Goal: Information Seeking & Learning: Check status

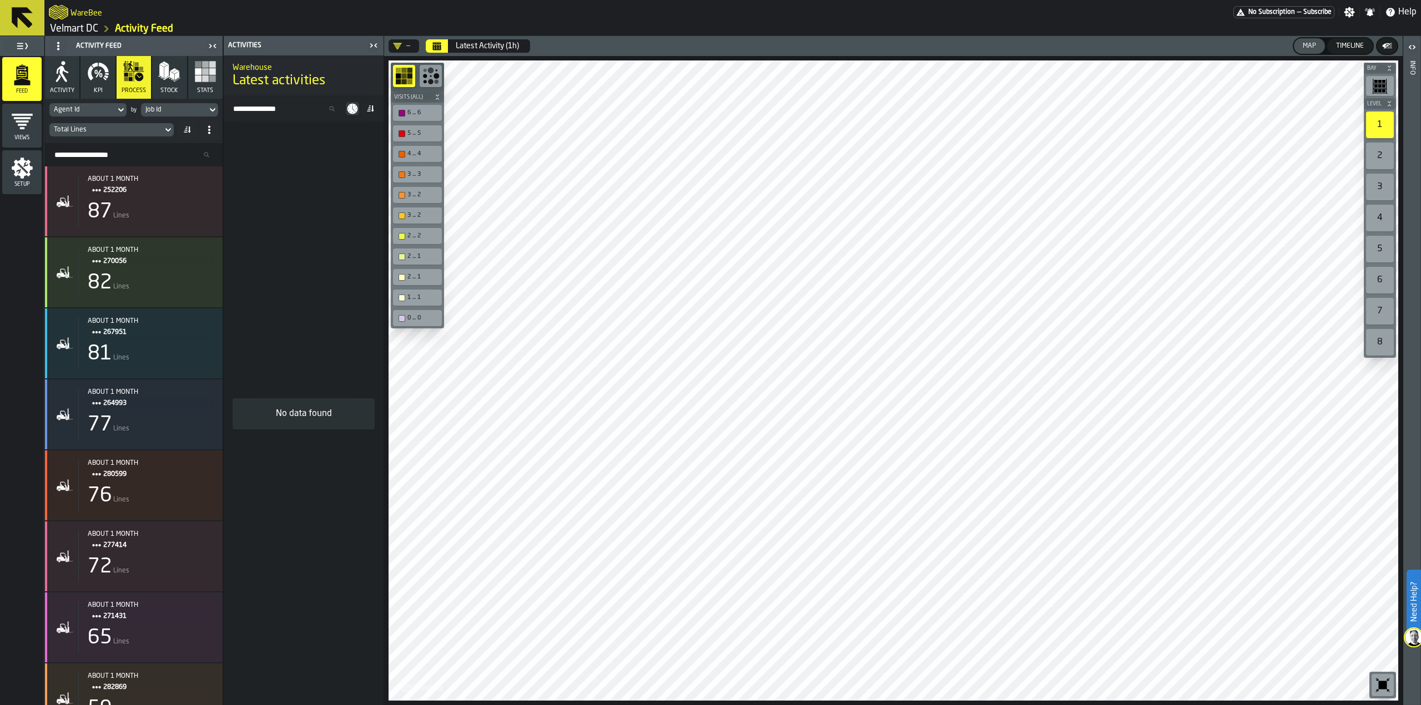
click at [79, 28] on link "Velmart DC" at bounding box center [74, 29] width 48 height 12
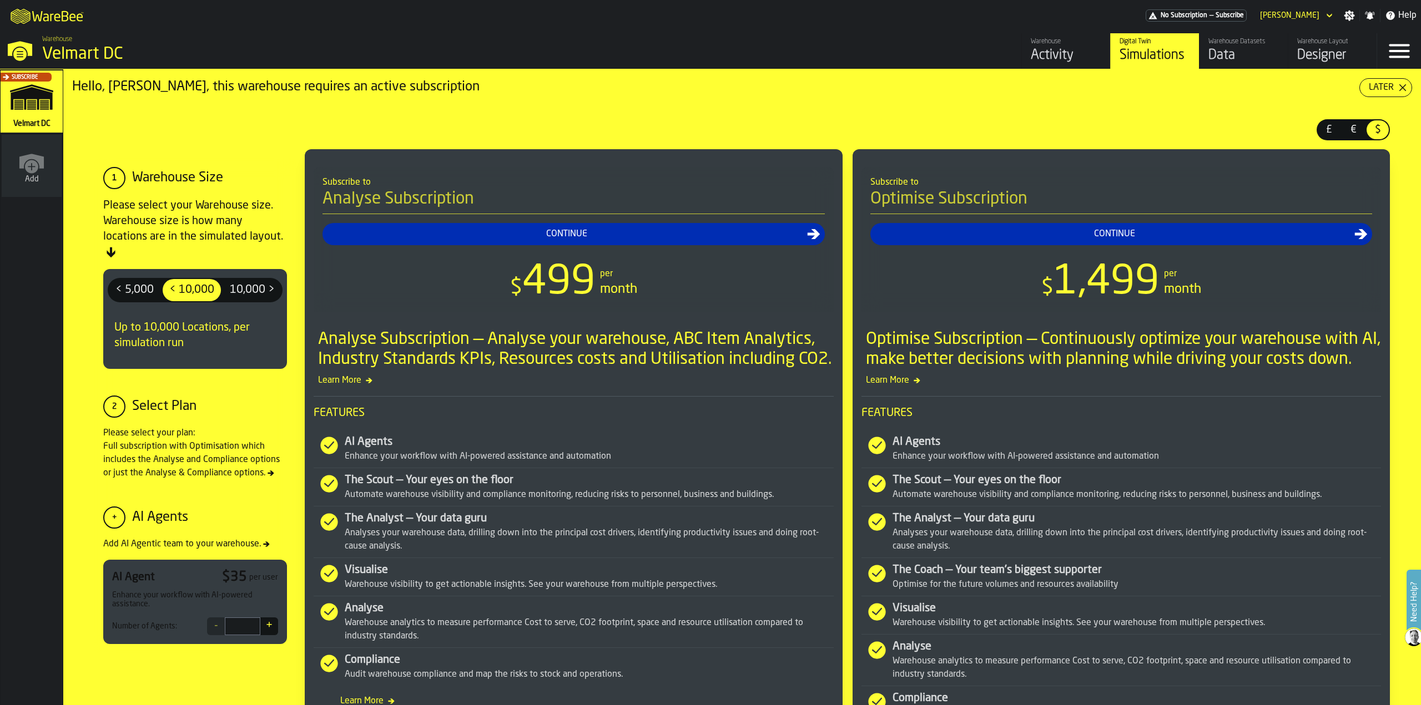
click at [1054, 53] on div "Activity" at bounding box center [1066, 56] width 70 height 18
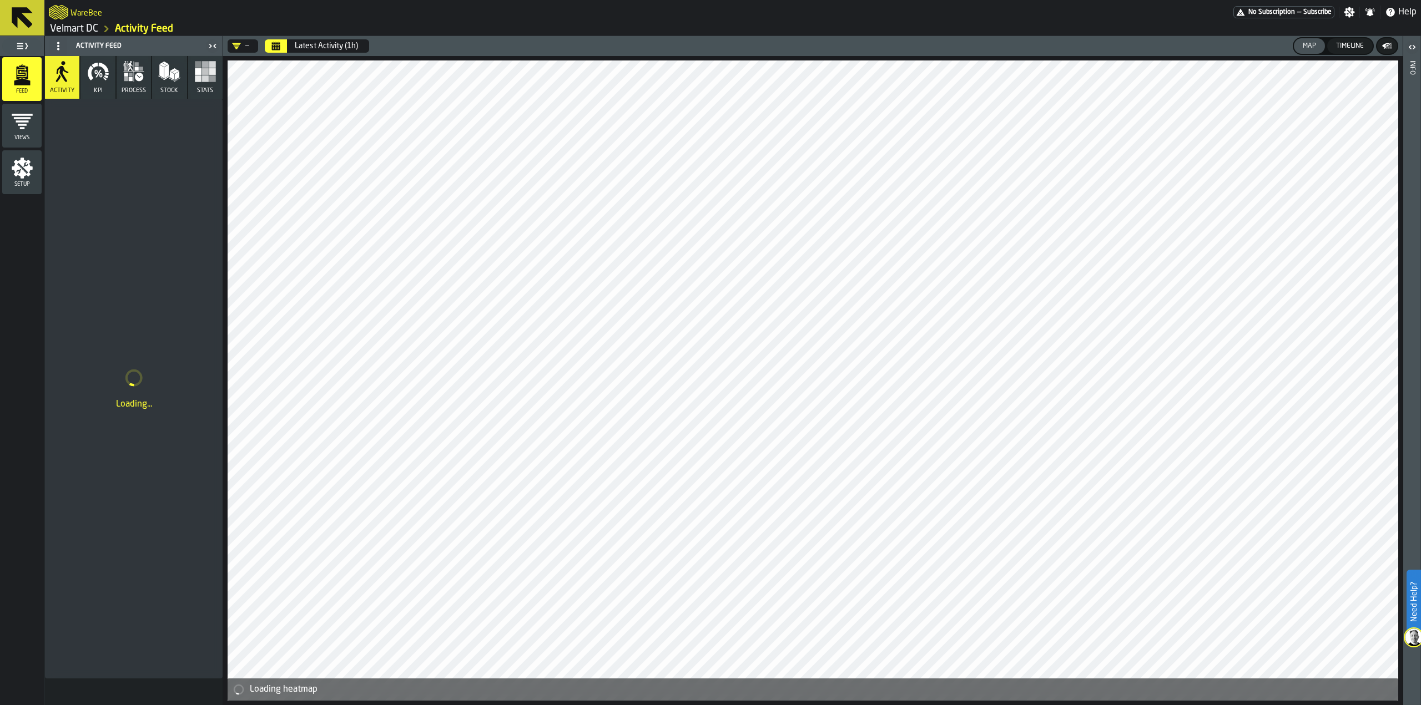
click at [75, 26] on link "Velmart DC" at bounding box center [74, 29] width 48 height 12
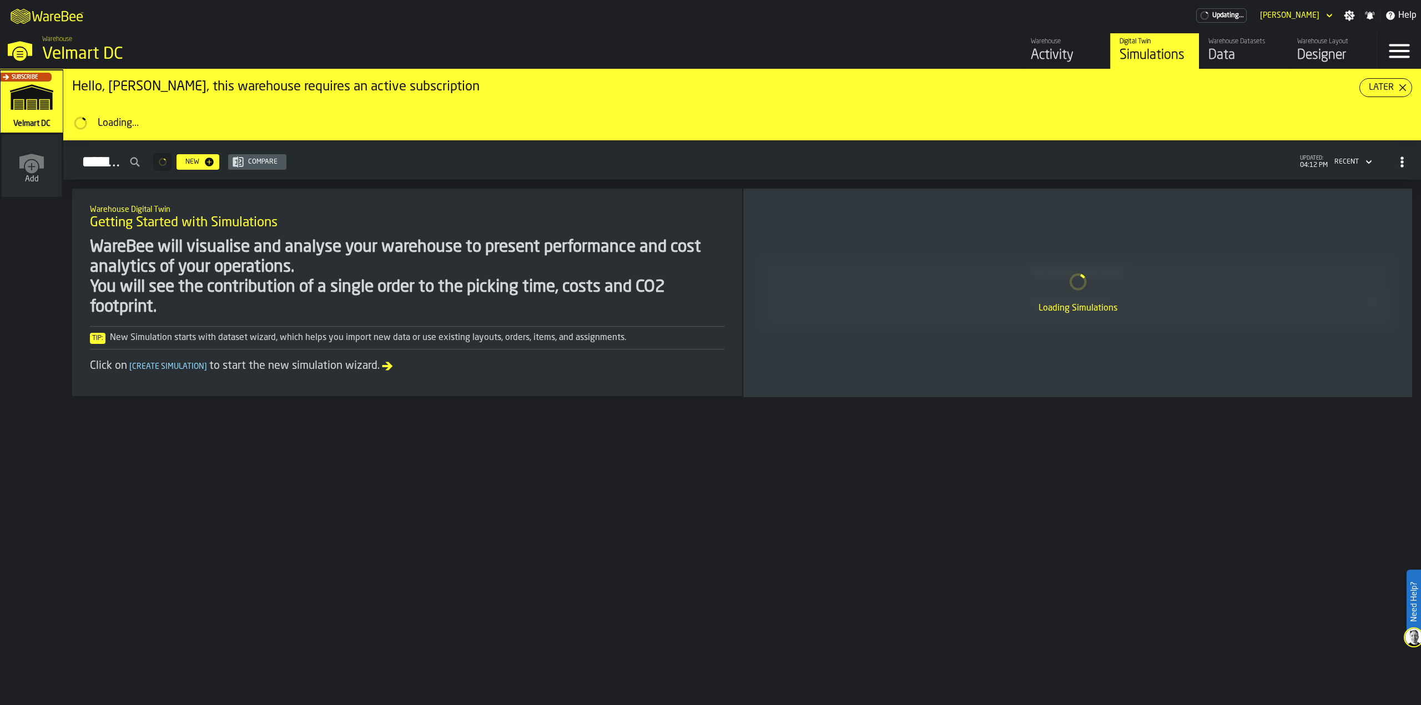
click at [1236, 49] on div "Data" at bounding box center [1243, 56] width 70 height 18
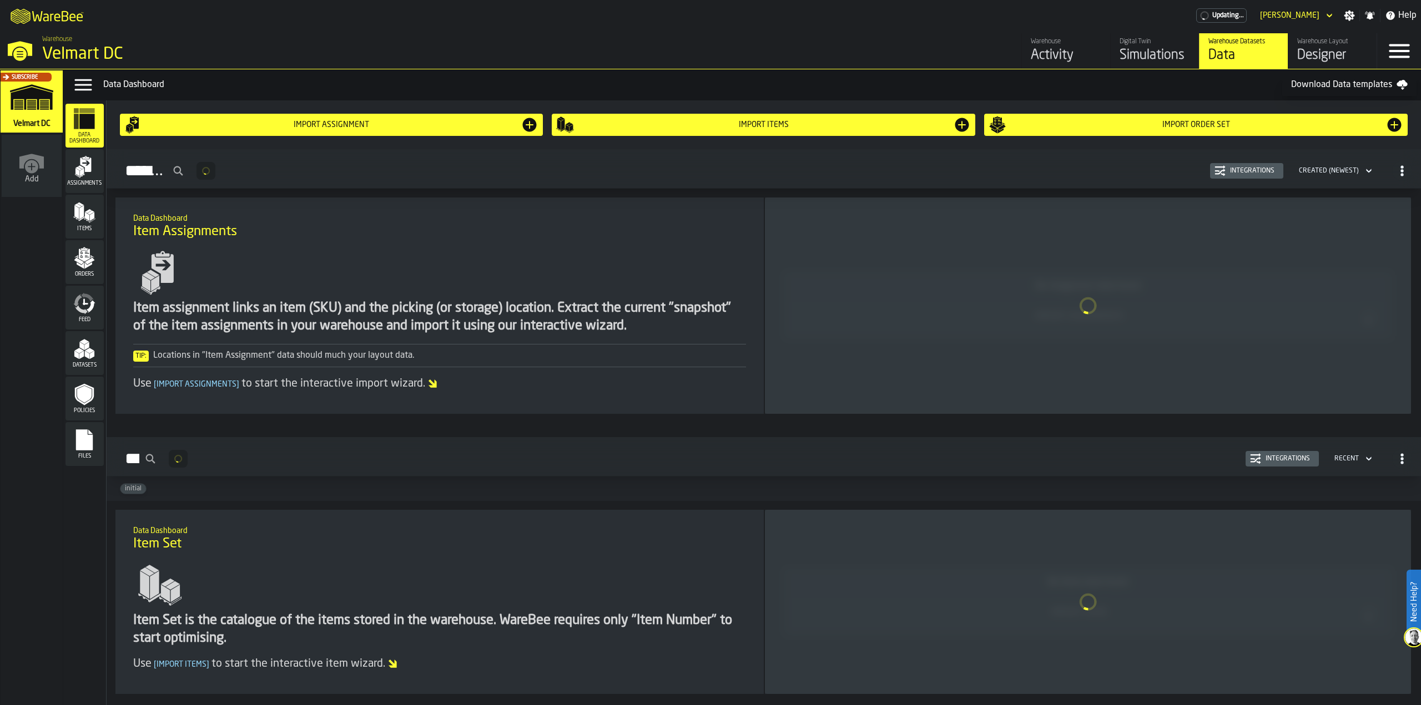
click at [94, 312] on icon "menu Feed" at bounding box center [84, 303] width 22 height 22
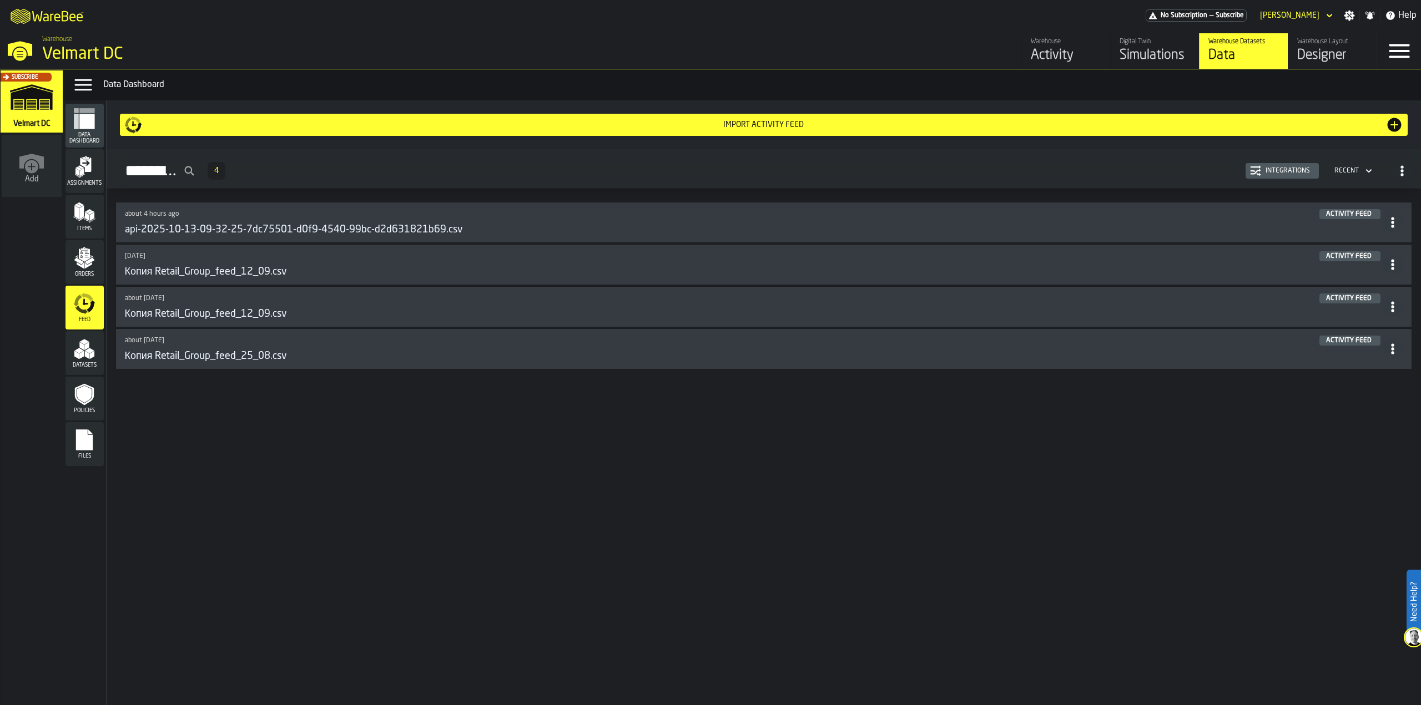
click at [133, 538] on div "Import Activity Feed Activity Feed 4 Integrations Recent about 4 hours ago Acti…" at bounding box center [764, 402] width 1315 height 605
click at [1289, 171] on div "Integrations" at bounding box center [1287, 171] width 53 height 8
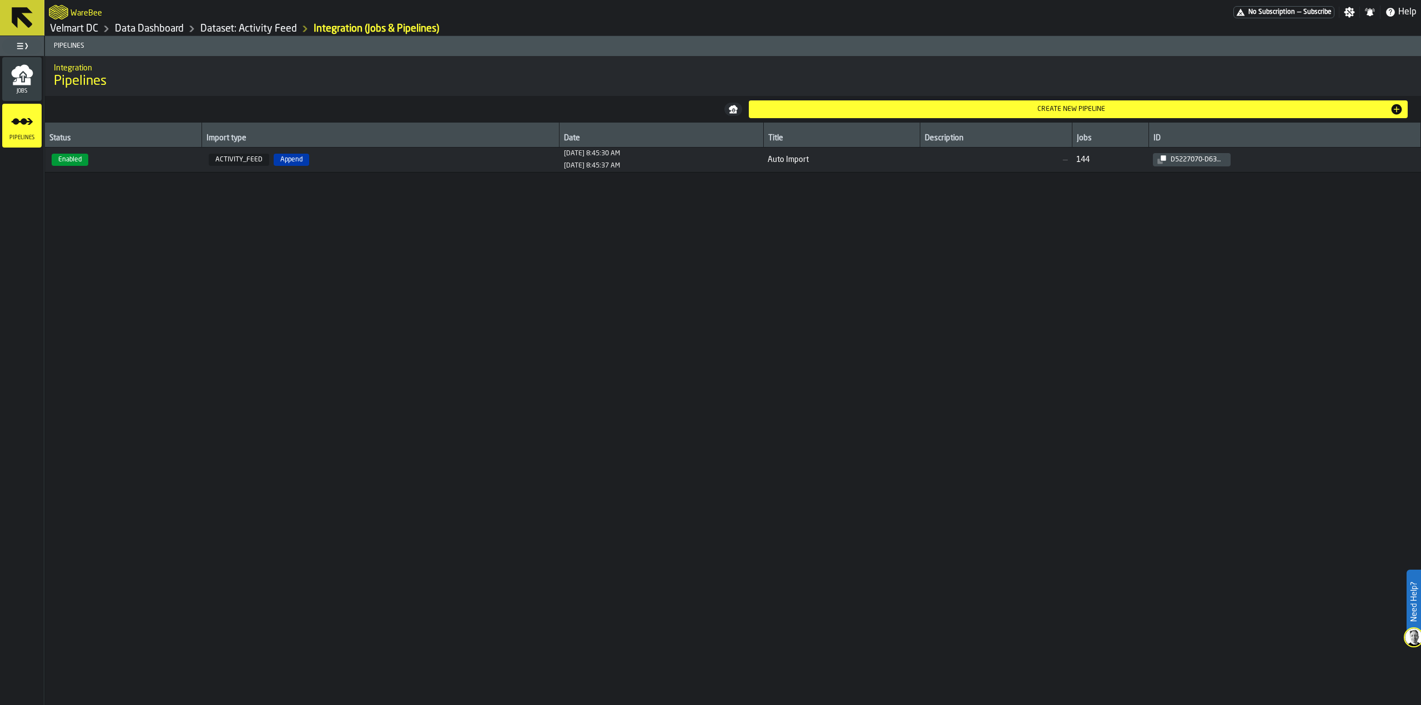
click at [585, 161] on div "[DATE] 8:45:30 AM [DATE] 8:45:37 AM" at bounding box center [592, 160] width 56 height 20
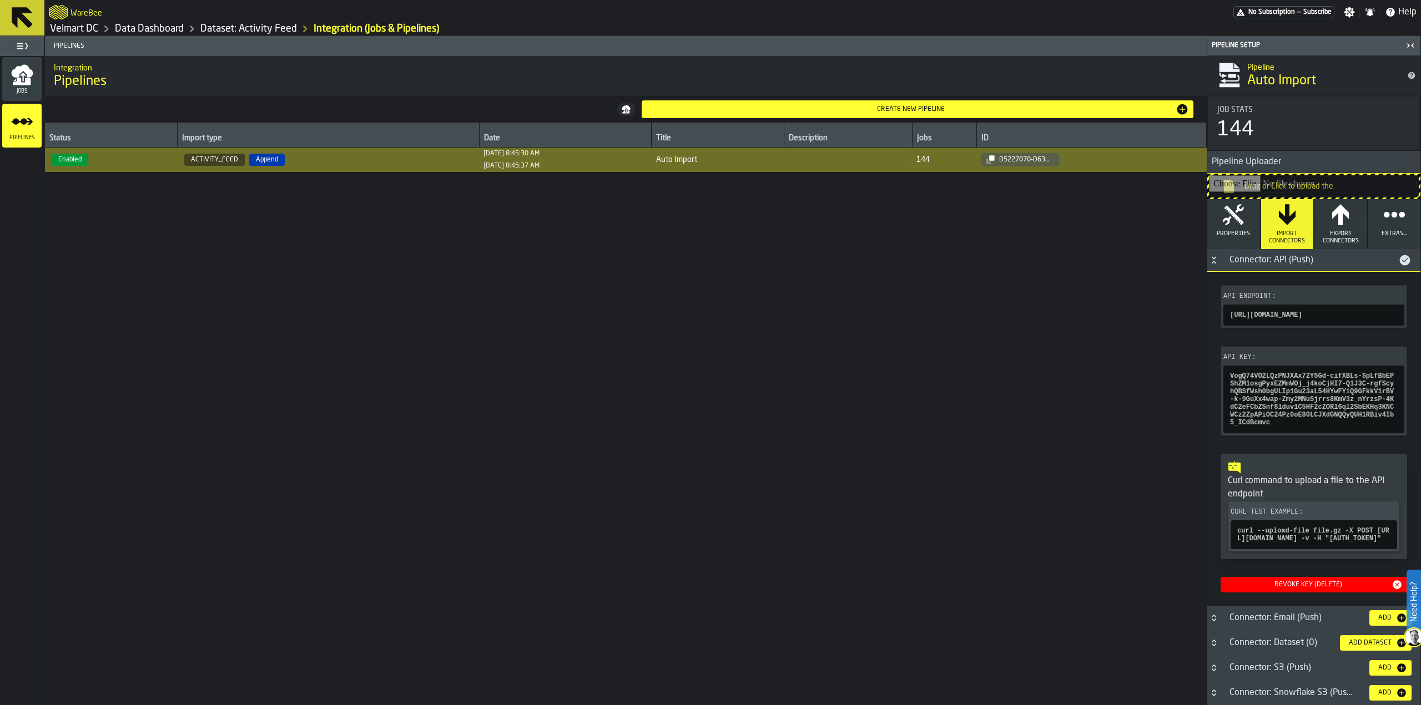
click at [41, 80] on div "Jobs" at bounding box center [21, 79] width 39 height 31
